Goal: Task Accomplishment & Management: Complete application form

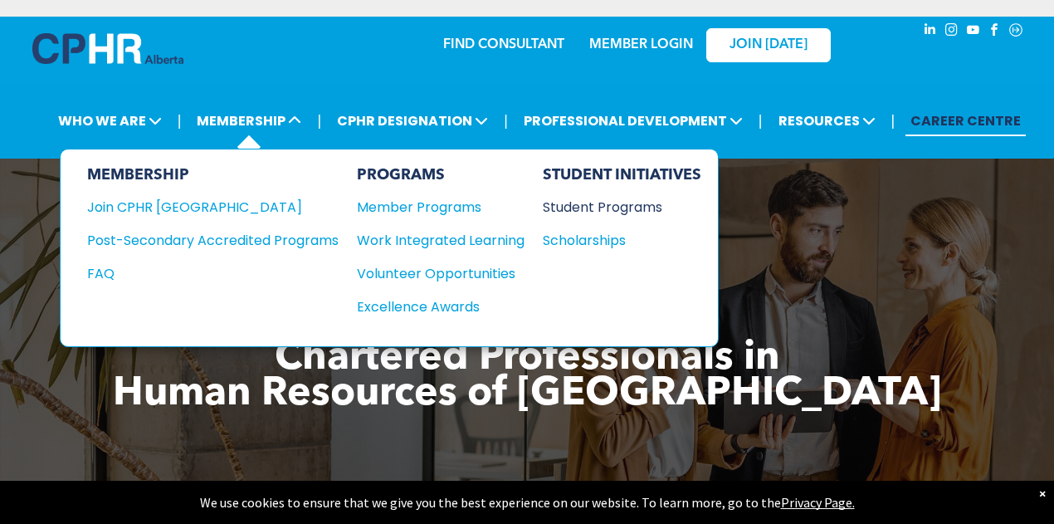
click at [598, 204] on div "Student Programs" at bounding box center [614, 207] width 143 height 21
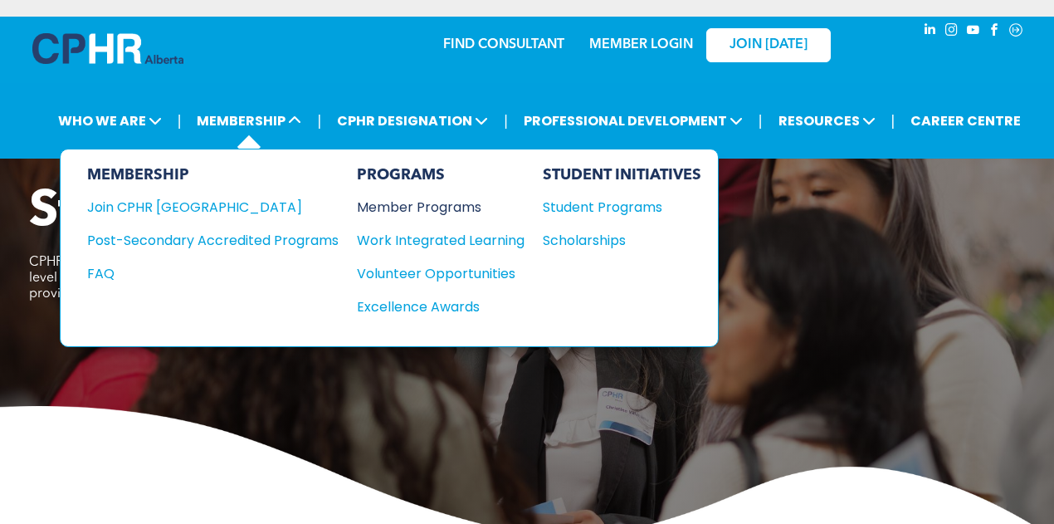
click at [434, 203] on div "Member Programs" at bounding box center [432, 207] width 151 height 21
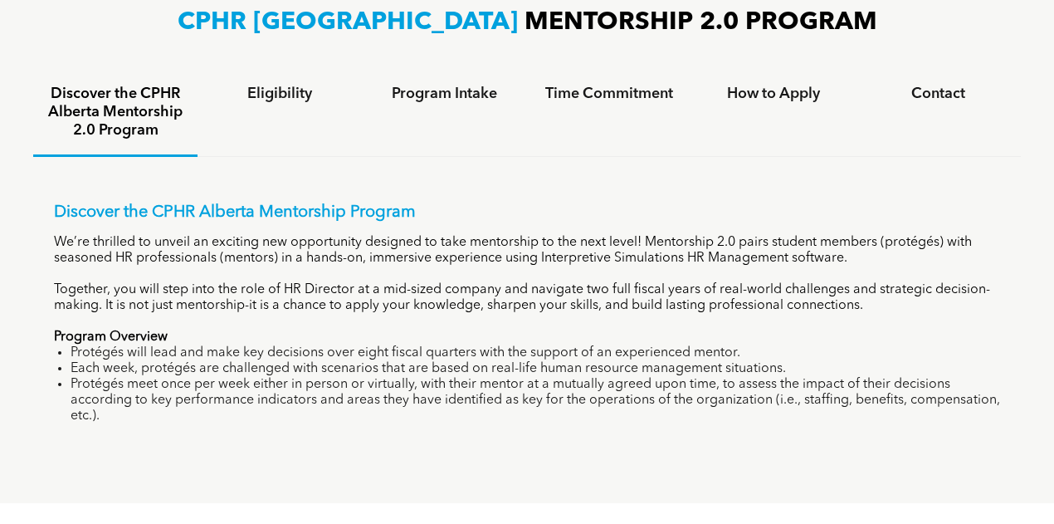
scroll to position [1090, 0]
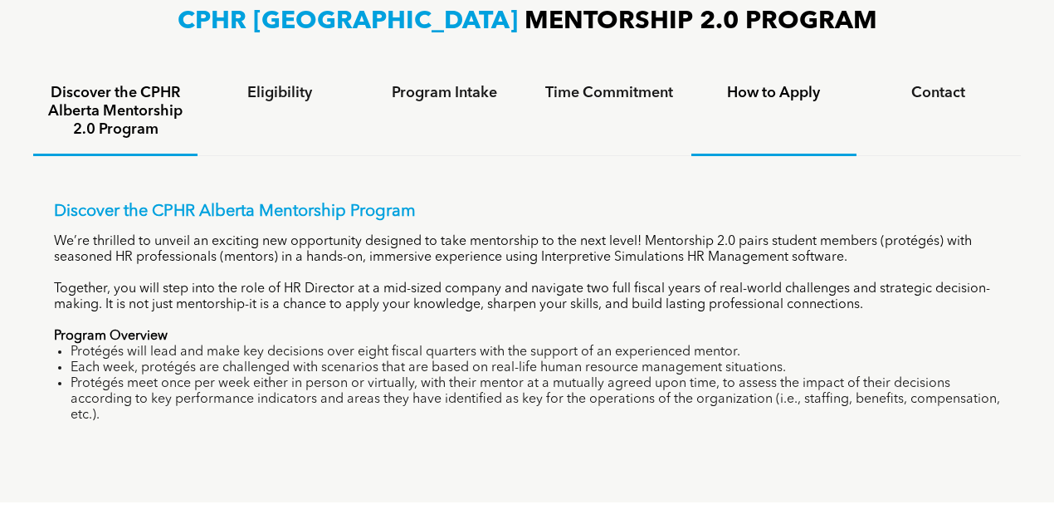
click at [763, 97] on h4 "How to Apply" at bounding box center [774, 93] width 135 height 18
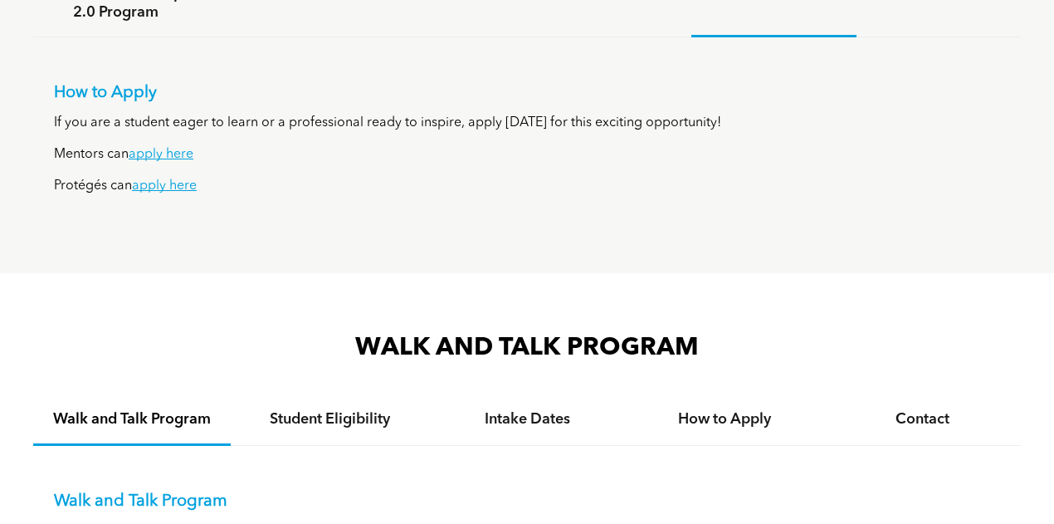
scroll to position [1208, 0]
click at [151, 156] on link "apply here" at bounding box center [161, 153] width 65 height 13
